Goal: Find contact information: Obtain details needed to contact an individual or organization

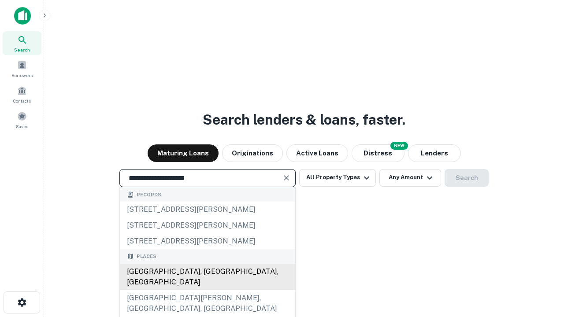
click at [207, 290] on div "[GEOGRAPHIC_DATA], [GEOGRAPHIC_DATA], [GEOGRAPHIC_DATA]" at bounding box center [207, 277] width 175 height 26
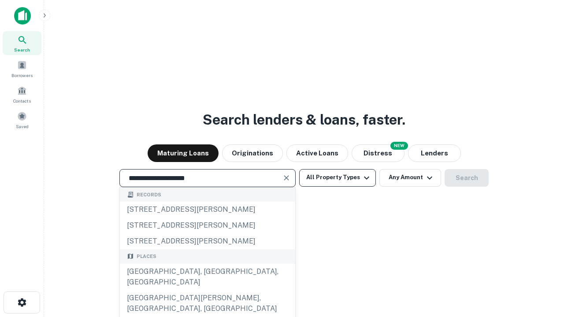
type input "**********"
click at [337, 178] on button "All Property Types" at bounding box center [337, 178] width 77 height 18
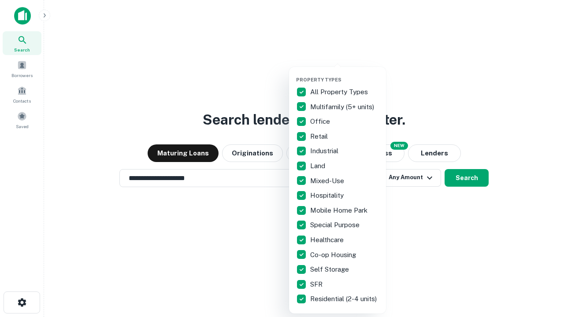
click at [345, 74] on button "button" at bounding box center [344, 74] width 97 height 0
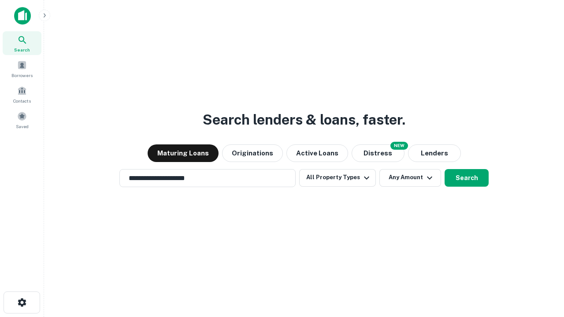
scroll to position [5, 106]
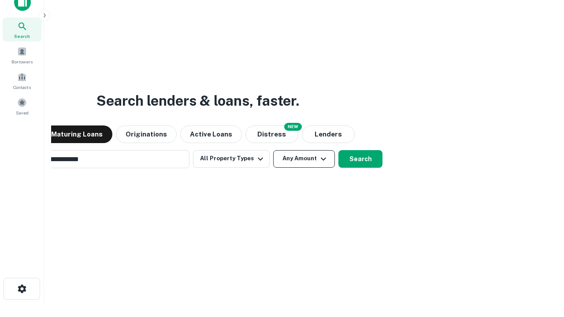
click at [273, 150] on button "Any Amount" at bounding box center [304, 159] width 62 height 18
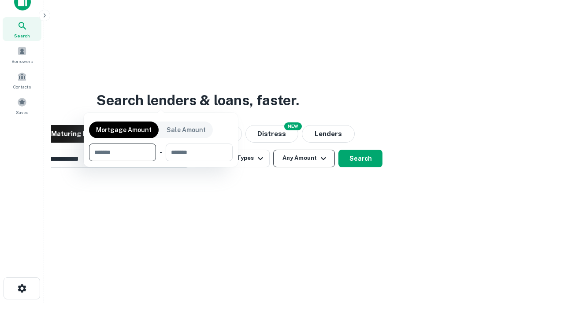
scroll to position [63, 249]
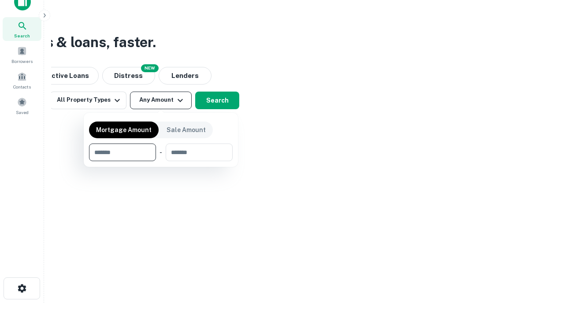
type input "*******"
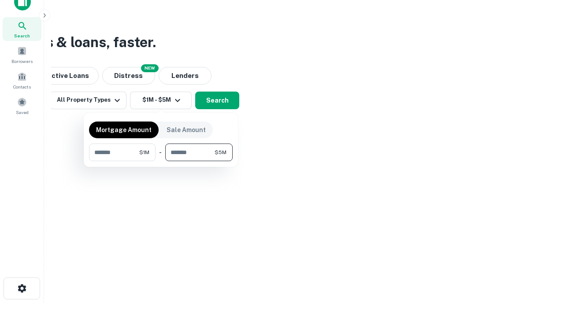
type input "*******"
click at [161, 161] on button "button" at bounding box center [161, 161] width 144 height 0
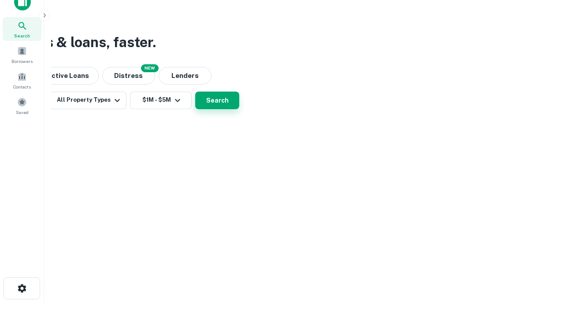
click at [239, 109] on button "Search" at bounding box center [217, 101] width 44 height 18
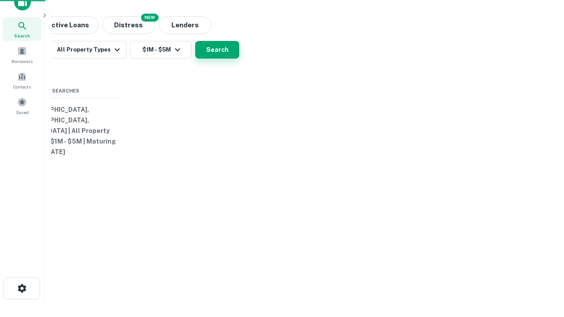
scroll to position [14, 0]
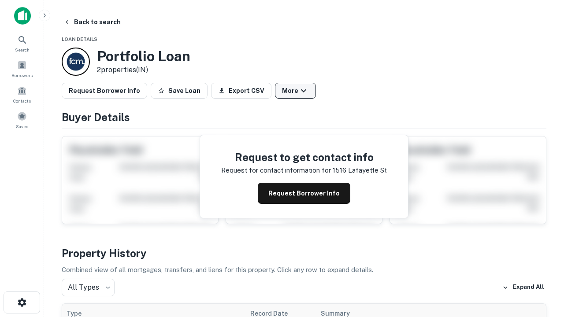
click at [295, 91] on button "More" at bounding box center [295, 91] width 41 height 16
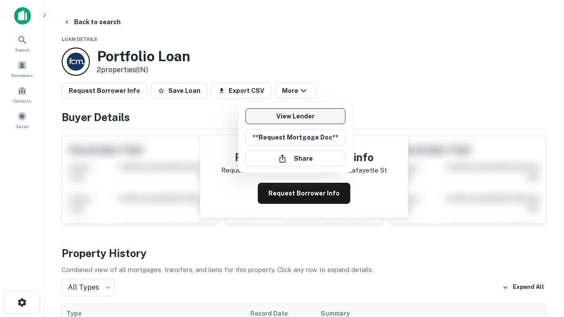
click at [295, 116] on link "View Lender" at bounding box center [295, 116] width 100 height 16
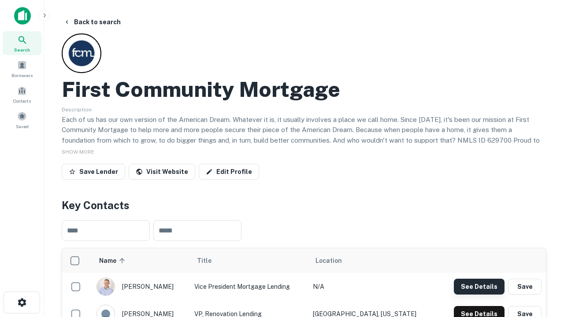
click at [479, 286] on button "See Details" at bounding box center [479, 287] width 51 height 16
click at [22, 303] on icon "button" at bounding box center [22, 302] width 11 height 11
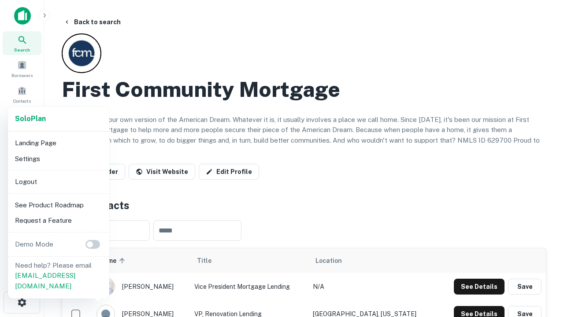
click at [58, 182] on li "Logout" at bounding box center [58, 182] width 94 height 16
